Goal: Navigation & Orientation: Go to known website

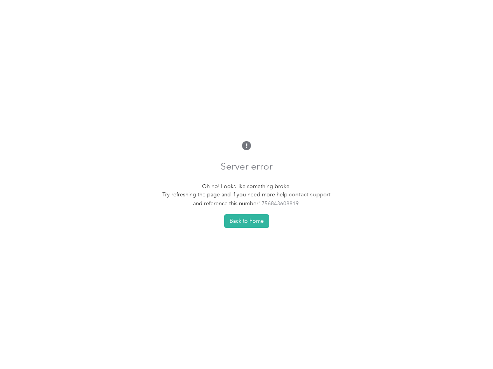
click at [247, 184] on p "Oh no! Looks like something broke." at bounding box center [247, 186] width 168 height 8
click at [249, 223] on button "Back to home" at bounding box center [246, 221] width 45 height 14
